Goal: Navigation & Orientation: Understand site structure

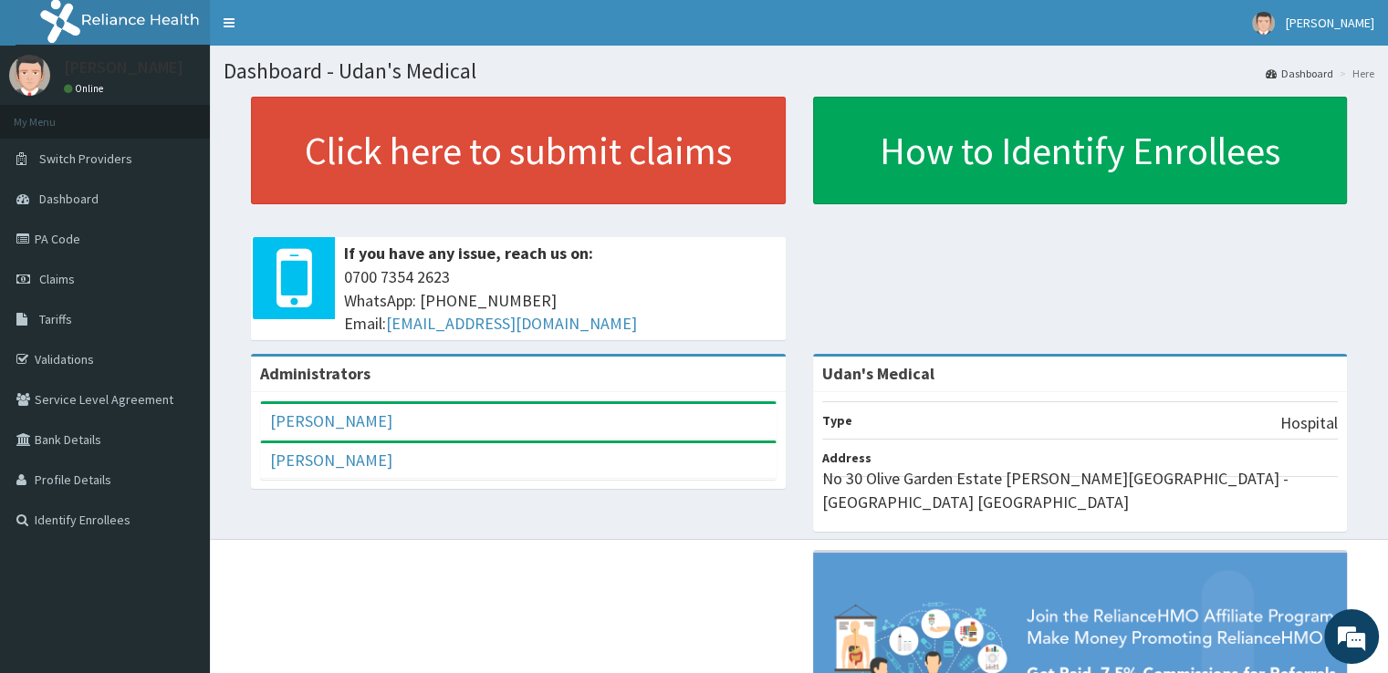
click at [59, 276] on span "Claims" at bounding box center [57, 279] width 36 height 16
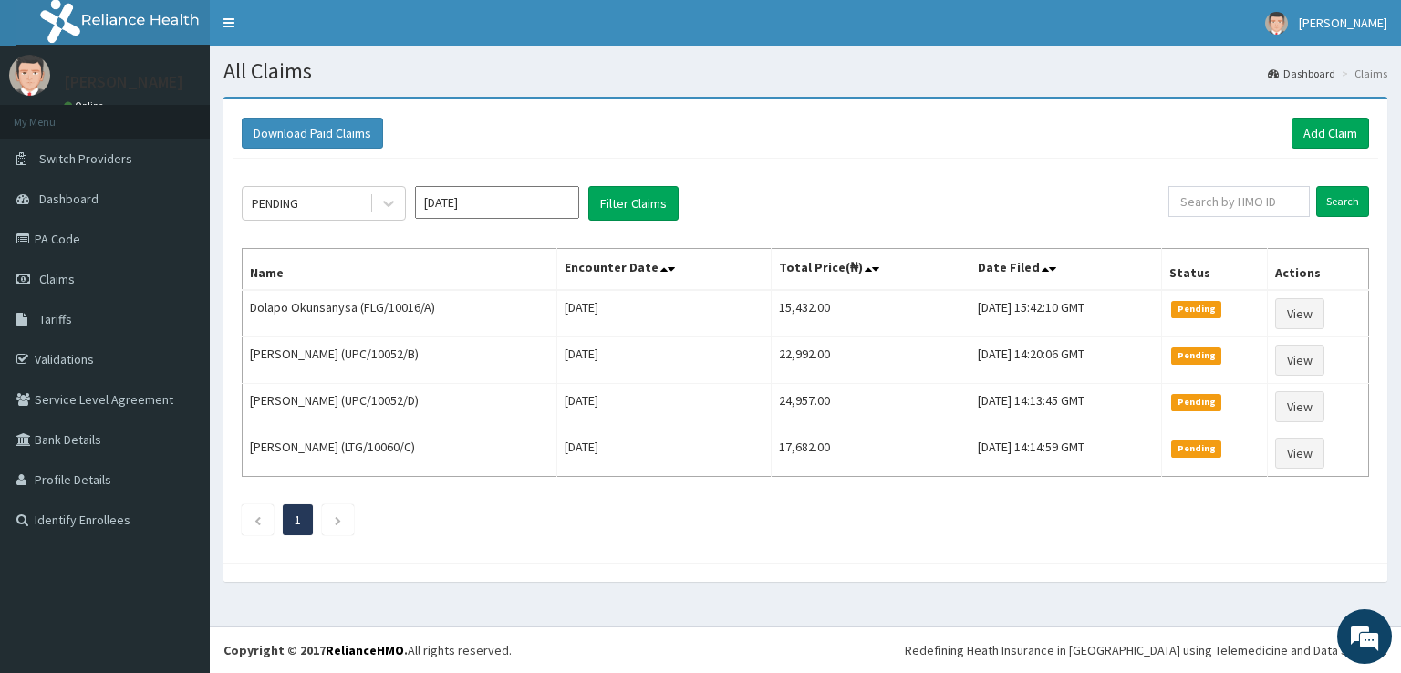
click at [297, 399] on td "Esther Afia (UPC/10052/D)" at bounding box center [400, 407] width 315 height 47
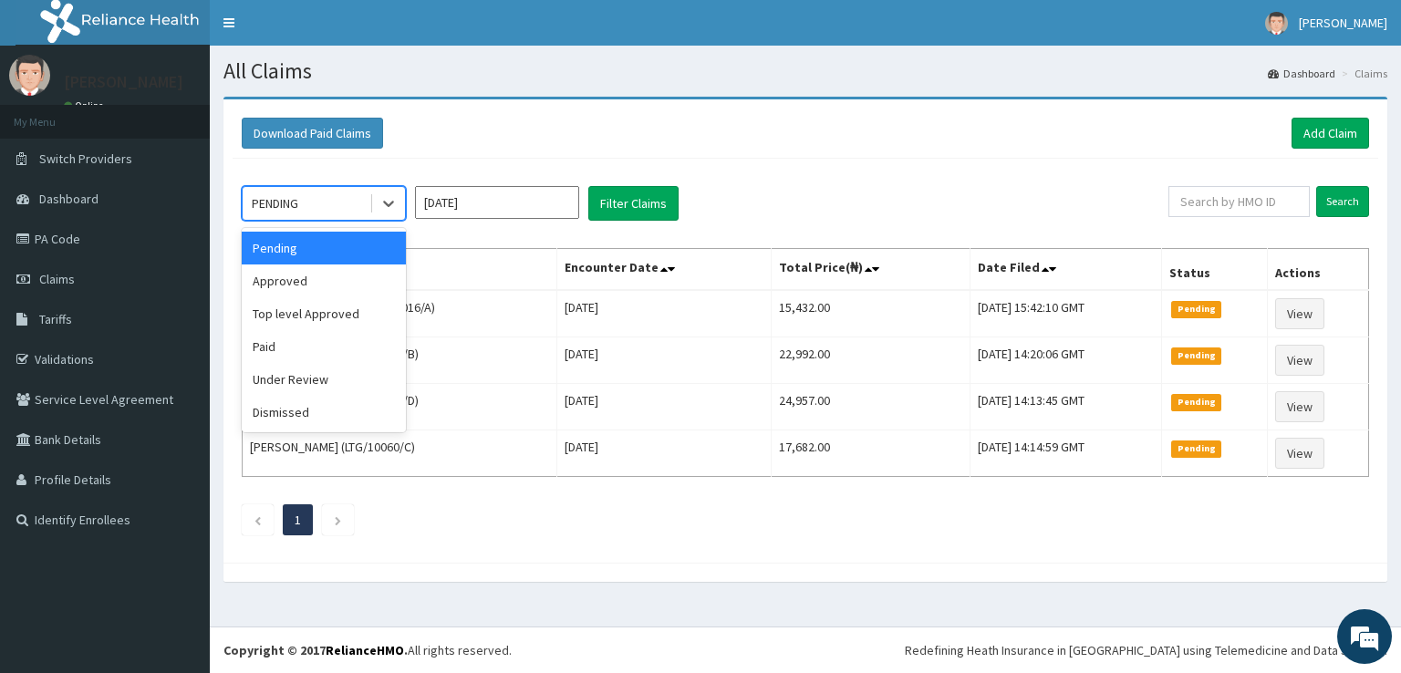
click at [390, 203] on icon at bounding box center [388, 205] width 11 height 6
click at [317, 354] on div "Paid" at bounding box center [324, 346] width 164 height 33
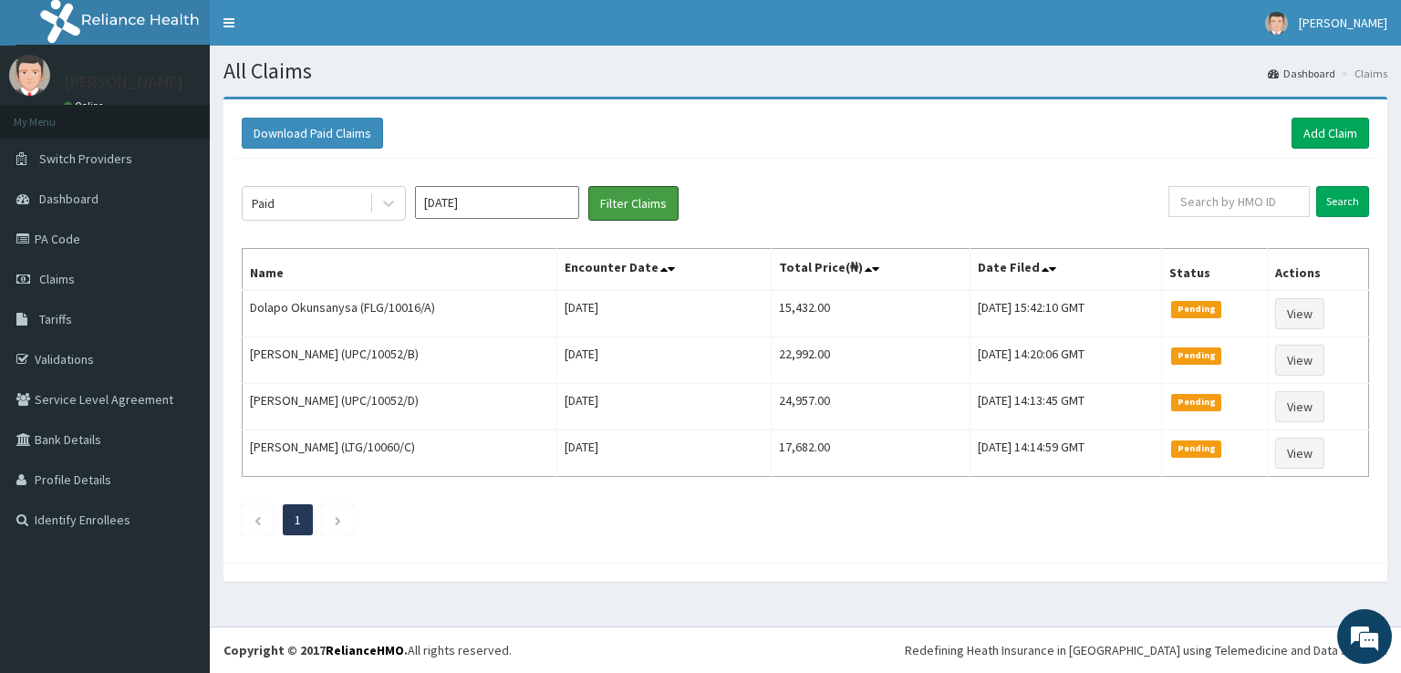
click at [642, 213] on button "Filter Claims" at bounding box center [633, 203] width 90 height 35
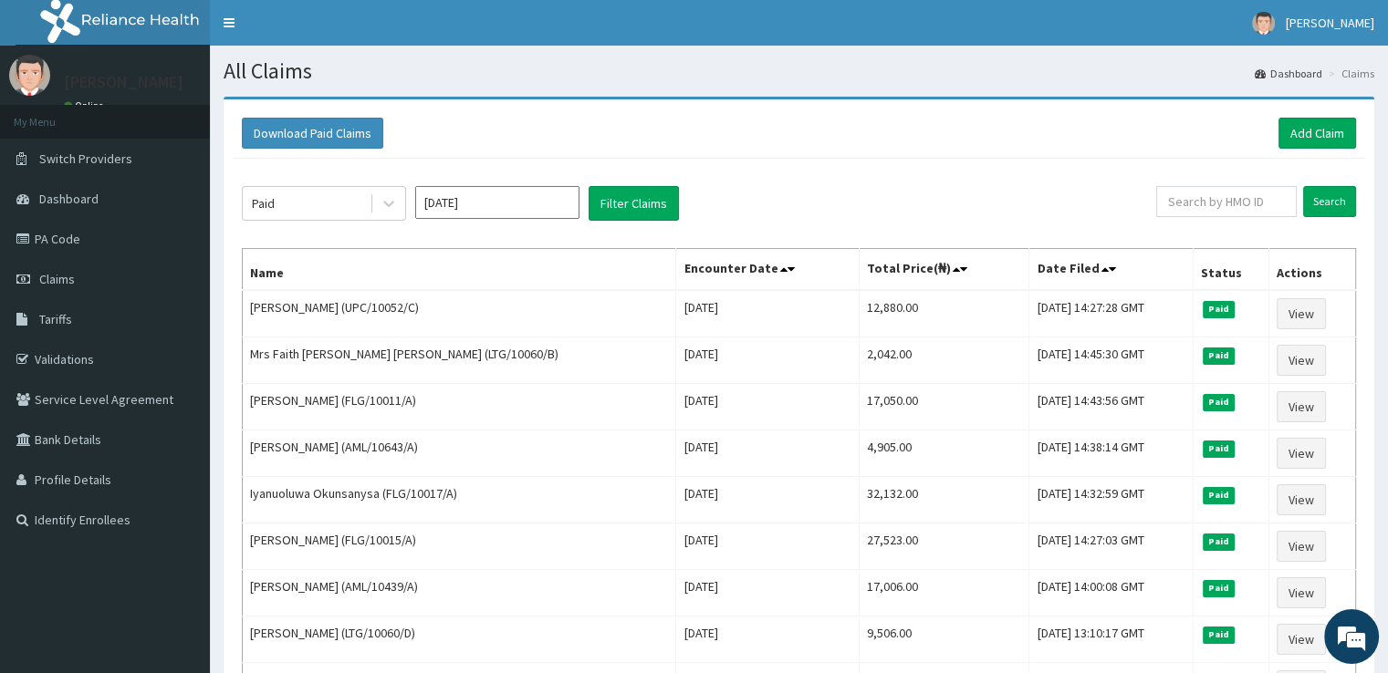
click at [53, 278] on span "Claims" at bounding box center [57, 279] width 36 height 16
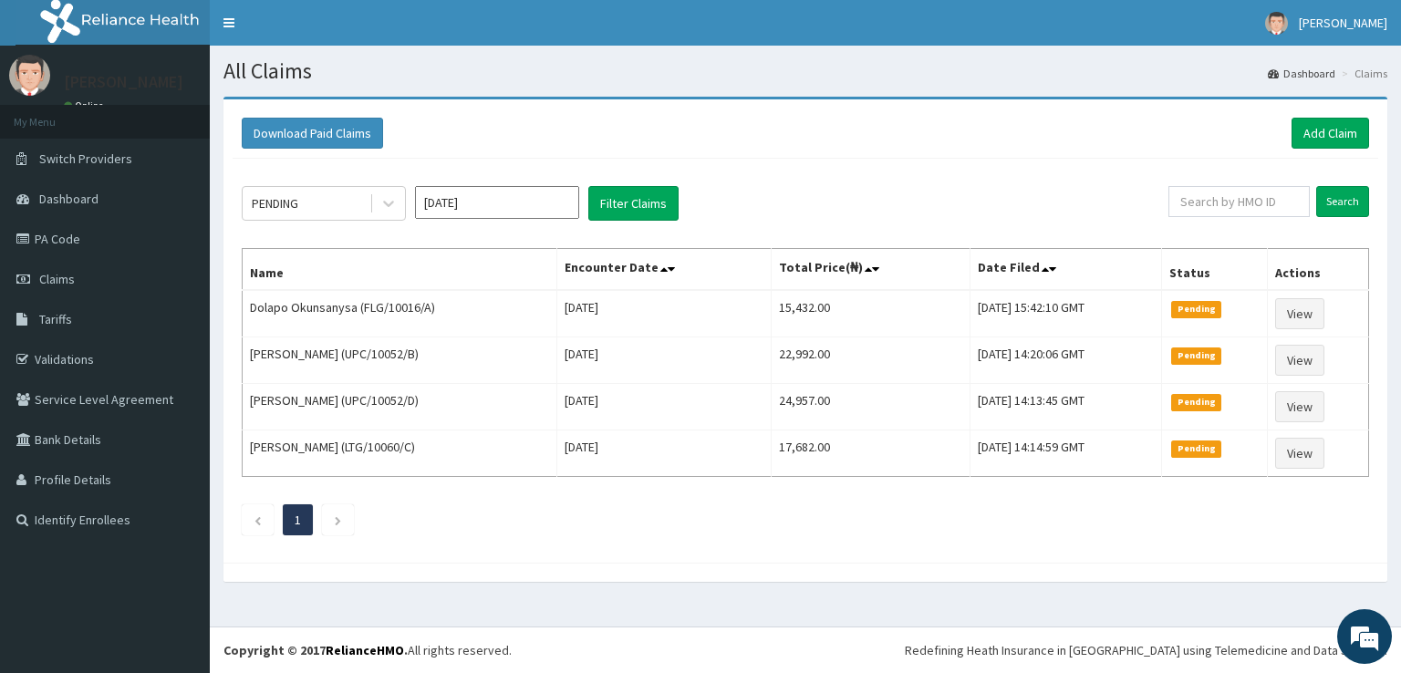
click at [59, 236] on link "PA Code" at bounding box center [105, 239] width 210 height 40
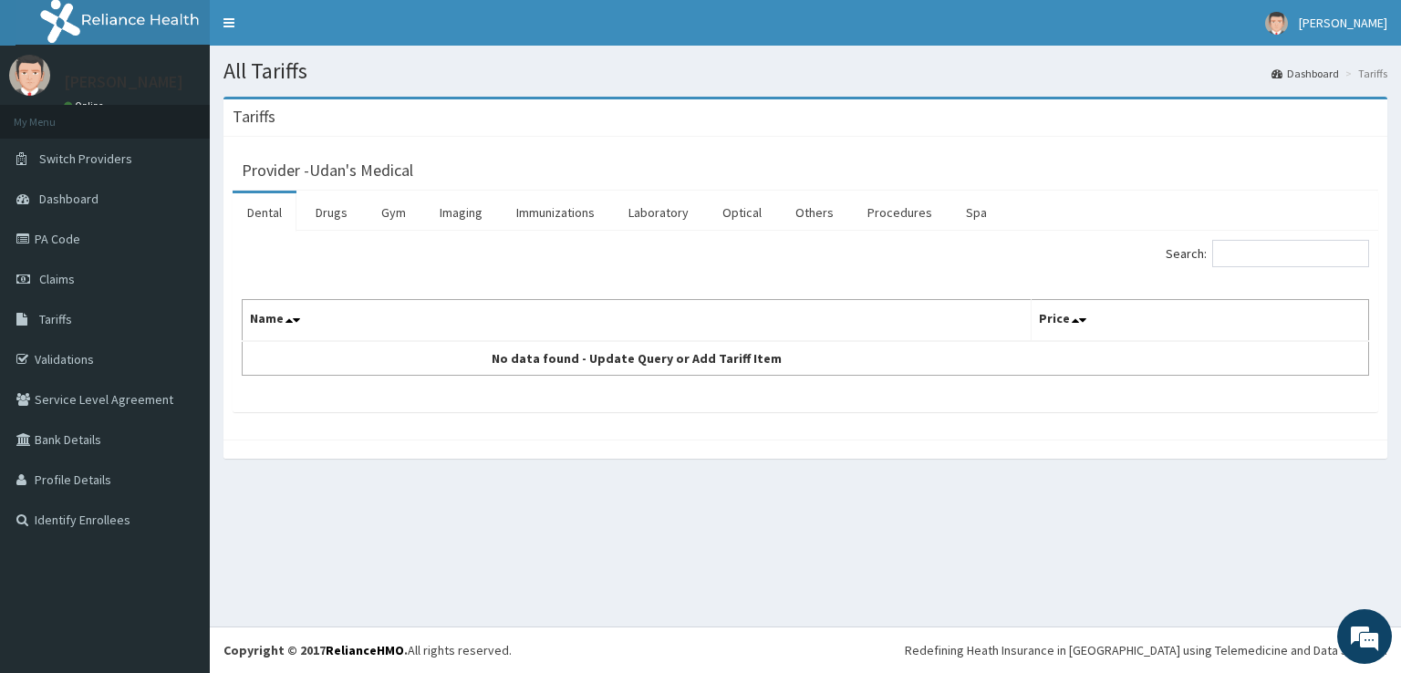
click at [331, 214] on link "Drugs" at bounding box center [331, 212] width 61 height 38
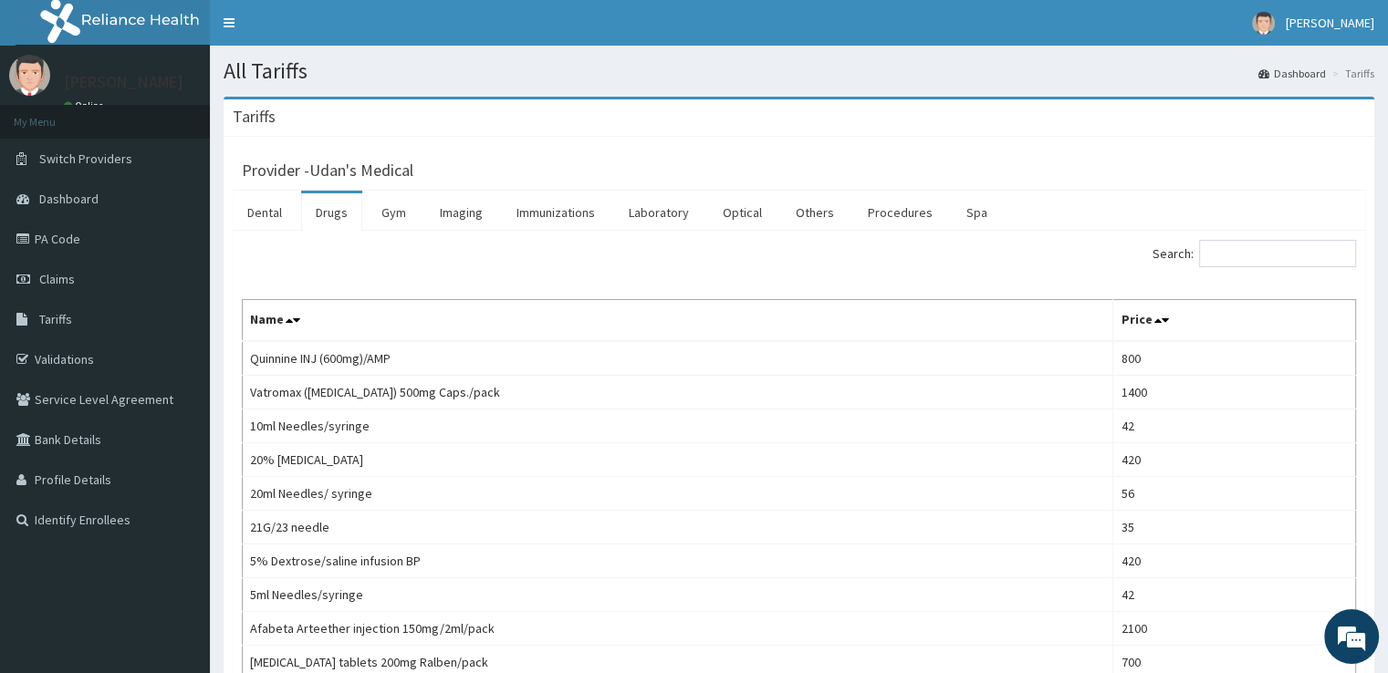
click at [76, 359] on link "Validations" at bounding box center [105, 359] width 210 height 40
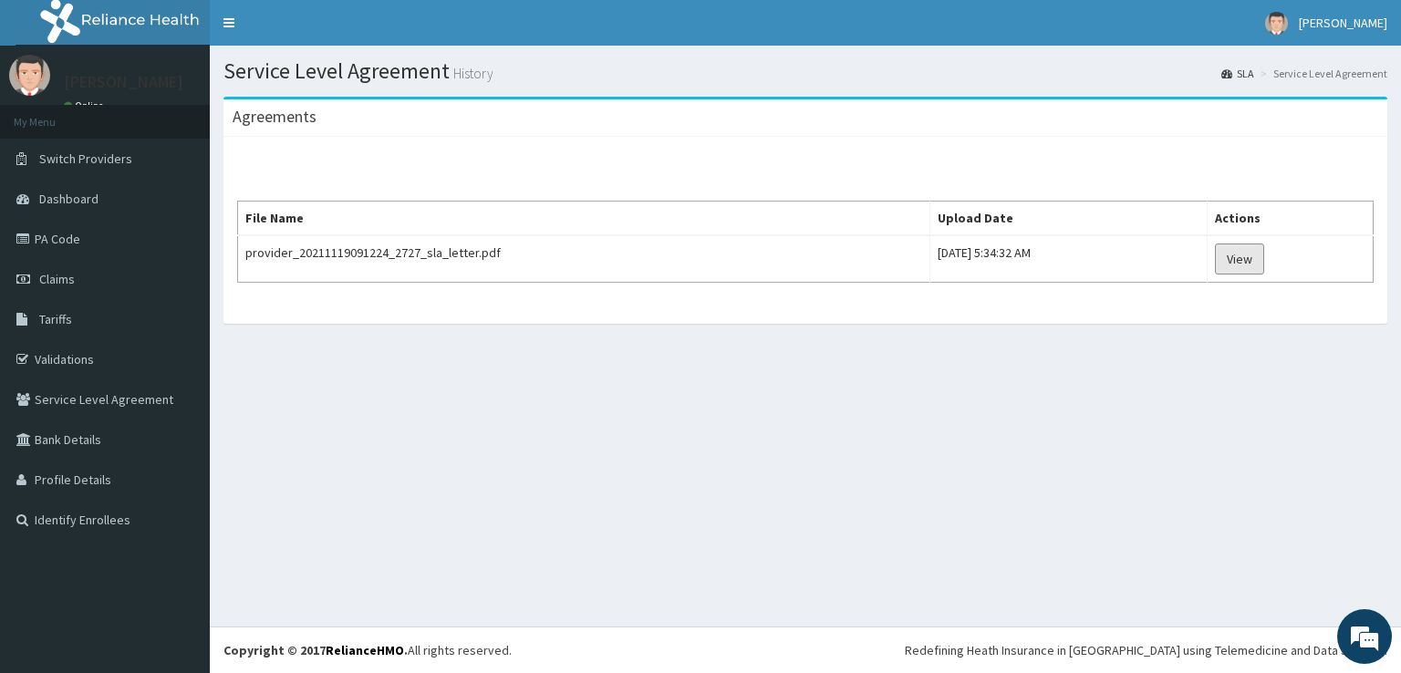
click at [1263, 261] on link "View" at bounding box center [1239, 259] width 49 height 31
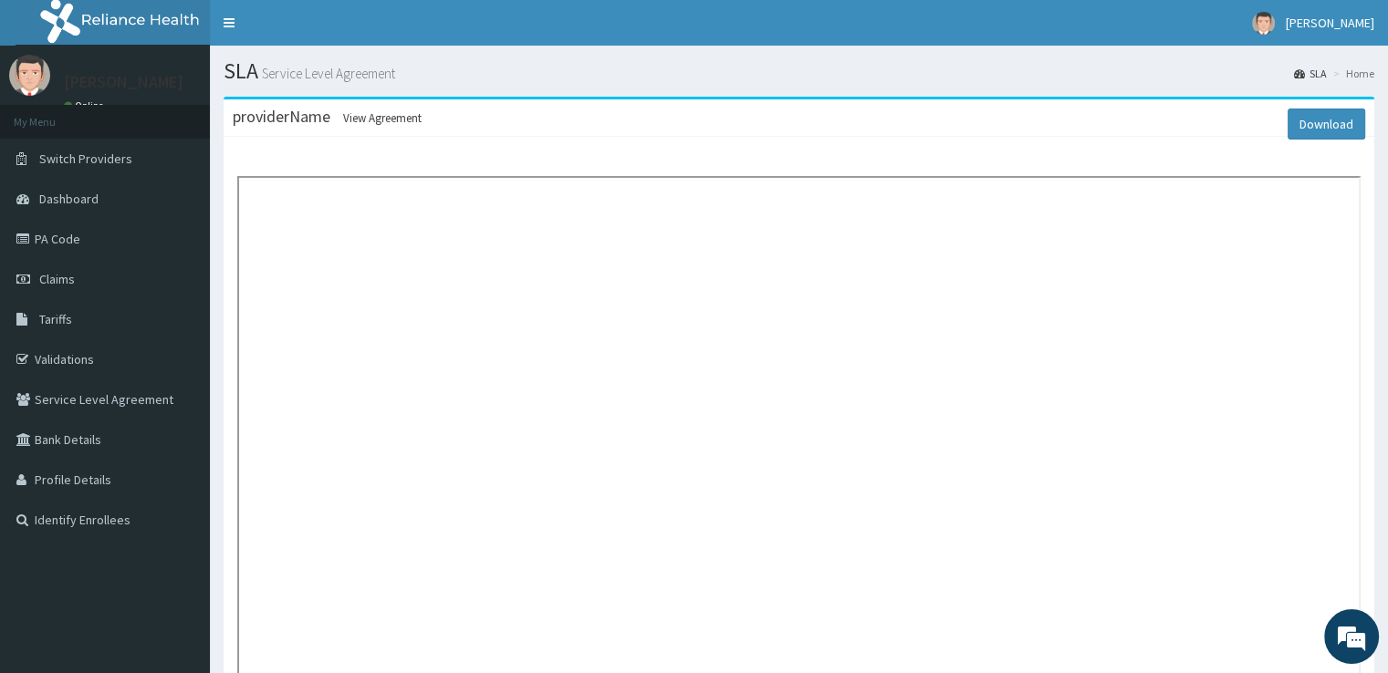
click at [60, 440] on link "Bank Details" at bounding box center [105, 440] width 210 height 40
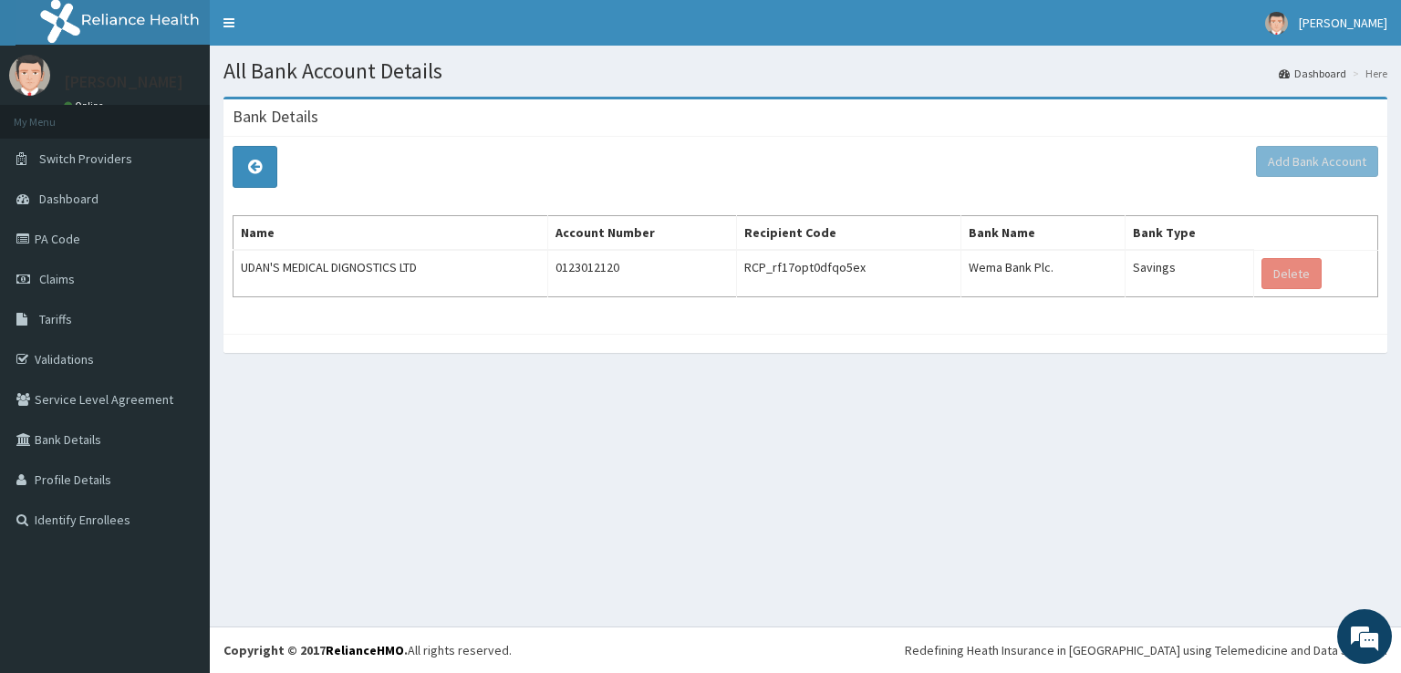
click at [52, 480] on link "Profile Details" at bounding box center [105, 480] width 210 height 40
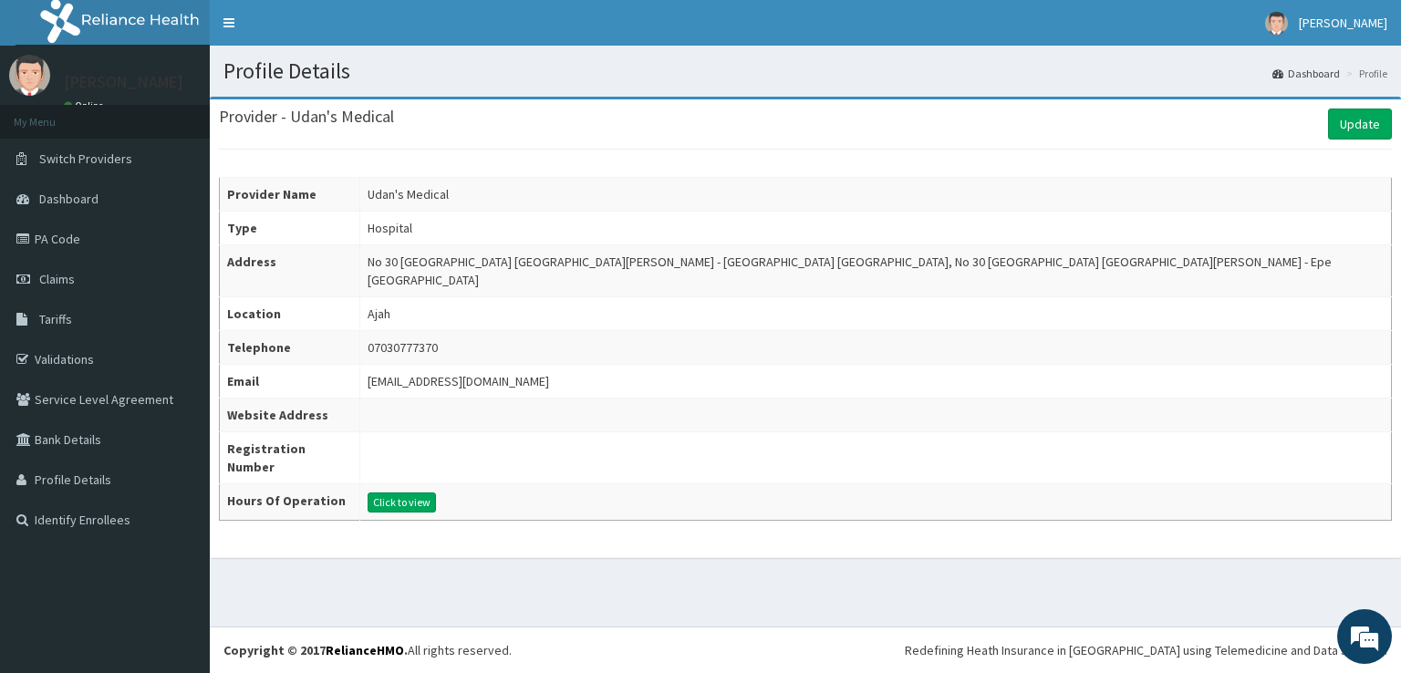
click at [47, 522] on link "Identify Enrollees" at bounding box center [105, 520] width 210 height 40
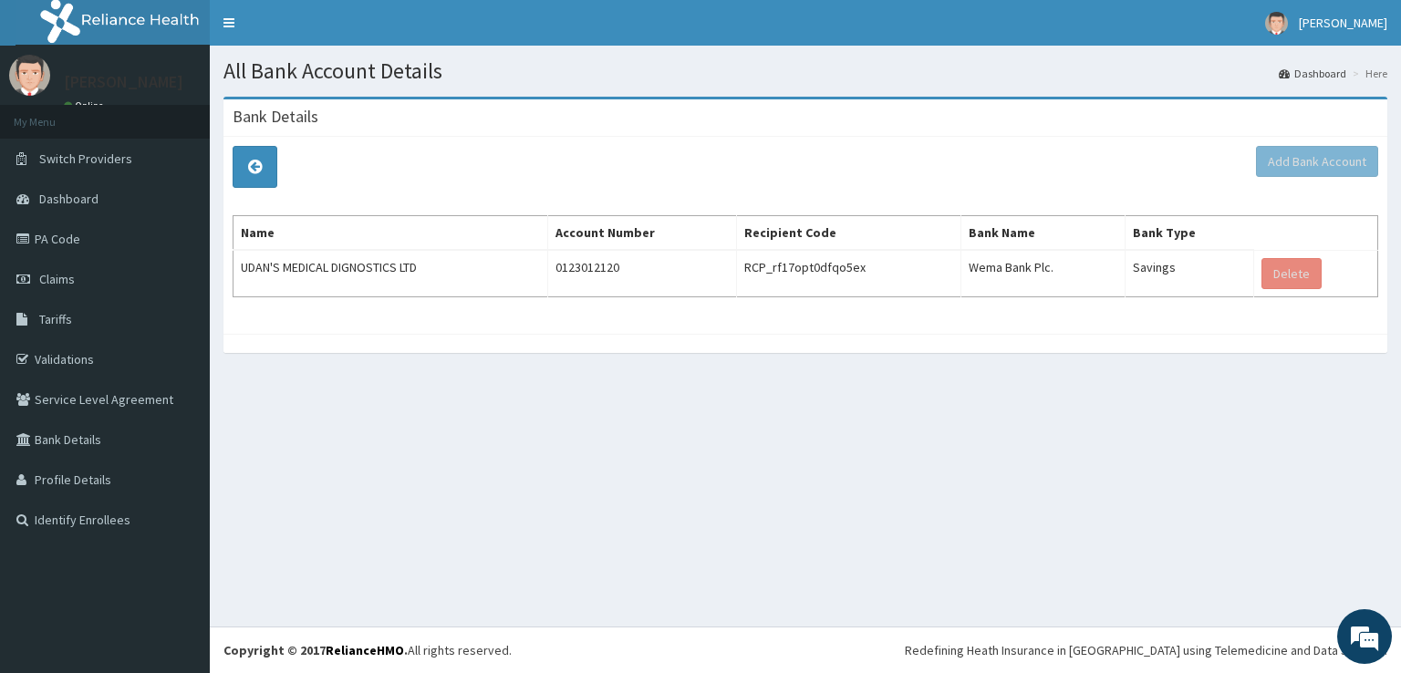
click at [74, 527] on link "Identify Enrollees" at bounding box center [105, 520] width 210 height 40
